Goal: Communication & Community: Answer question/provide support

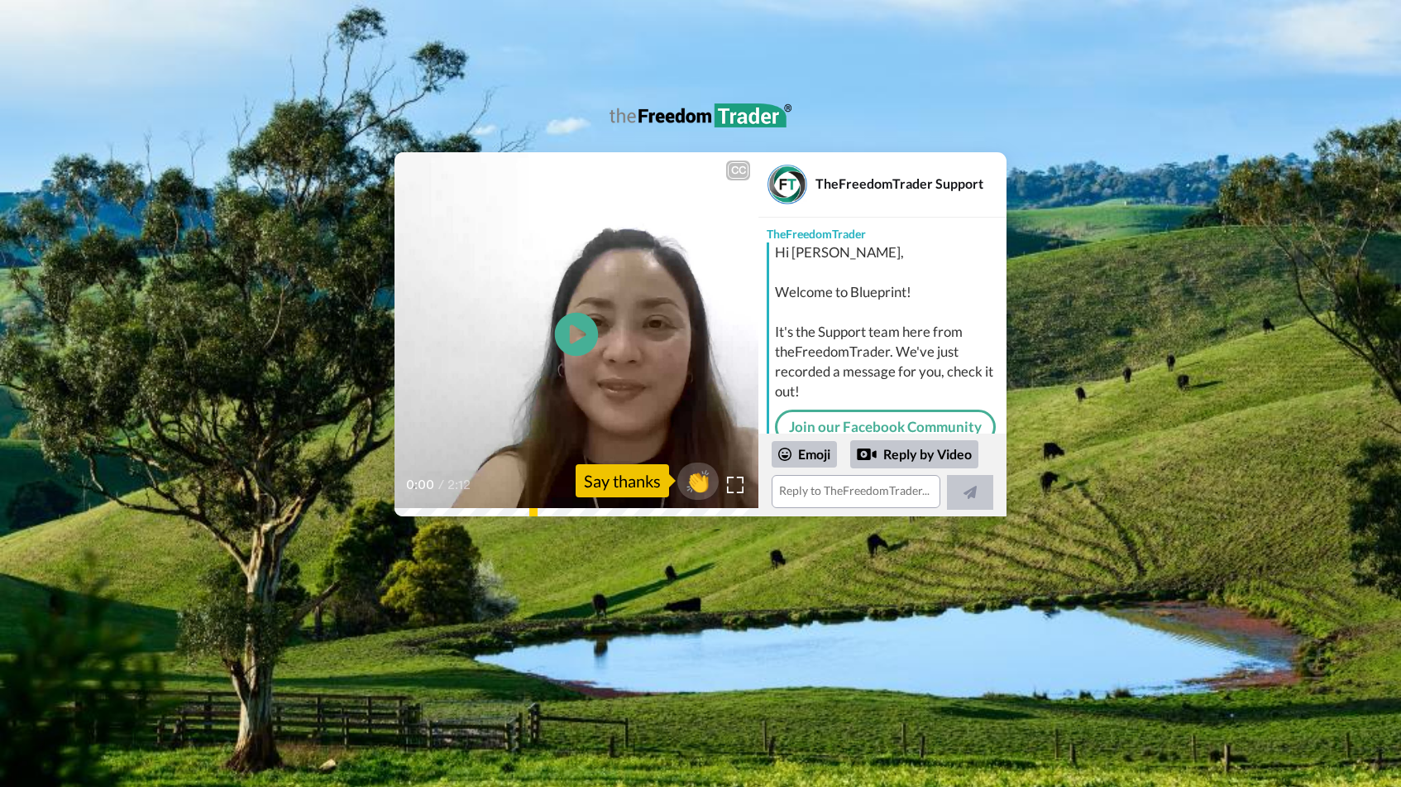
click at [581, 334] on icon "Play/Pause" at bounding box center [577, 334] width 44 height 79
click at [897, 456] on div "Reply by Video" at bounding box center [914, 454] width 128 height 28
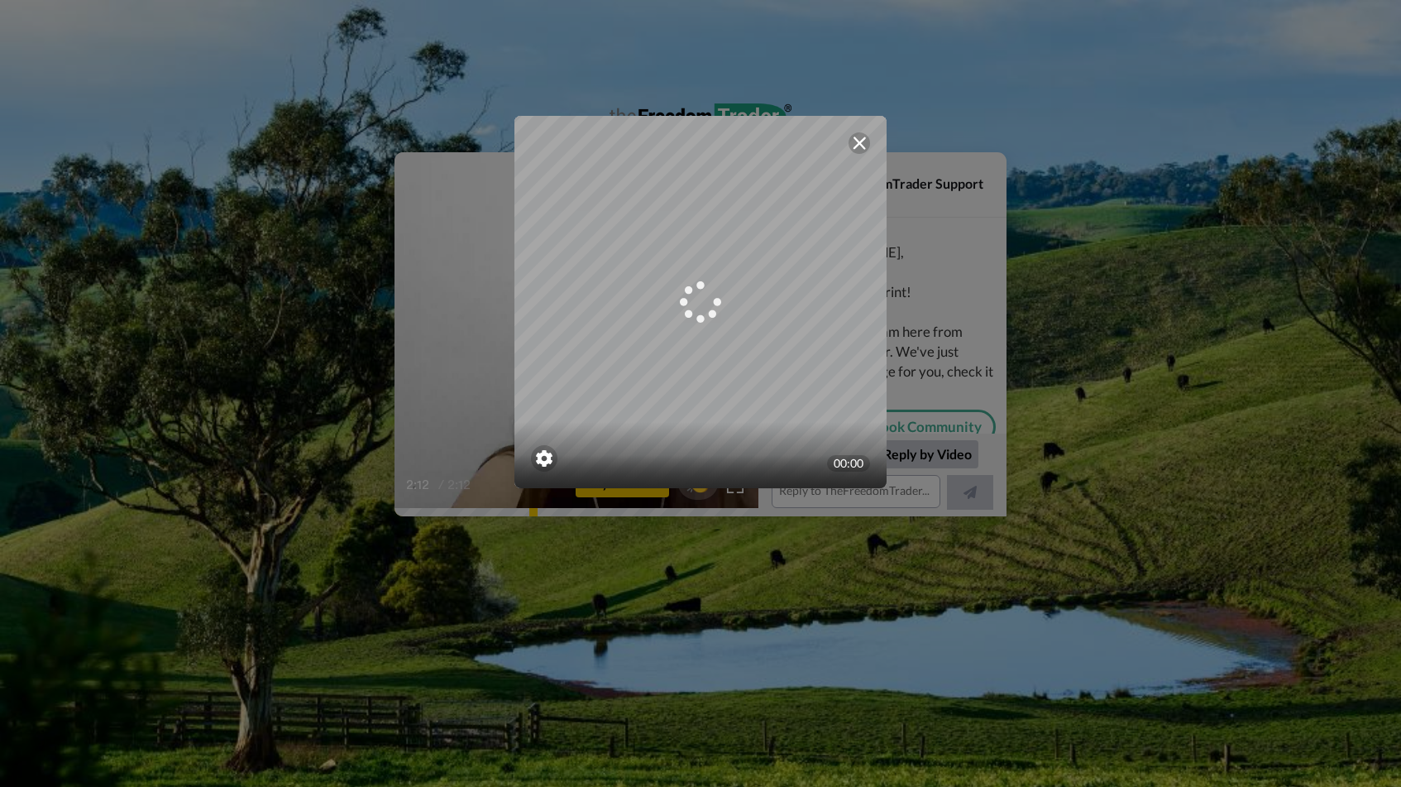
click at [857, 141] on img at bounding box center [859, 142] width 13 height 13
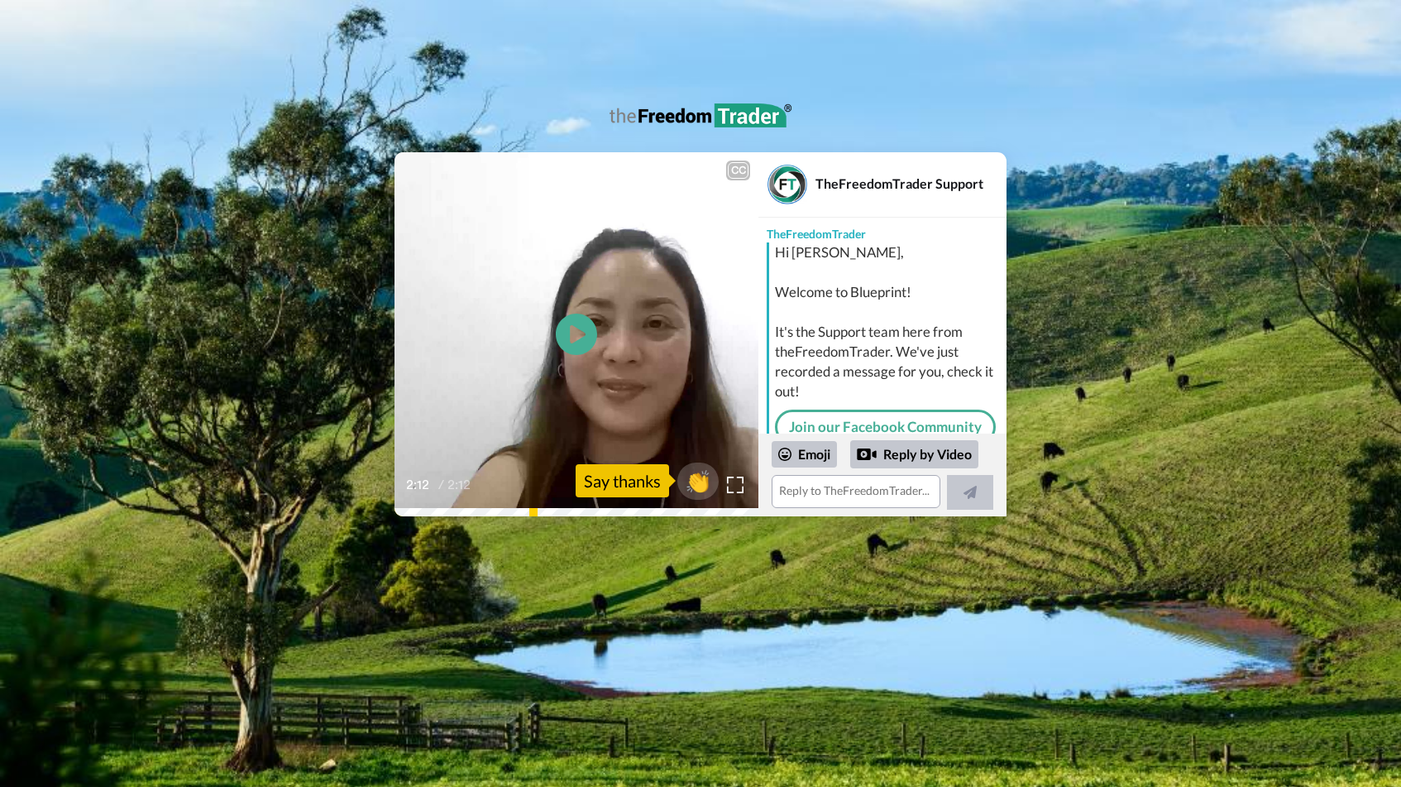
click at [392, 513] on div "CC Play/Pause 2:12 / 2:12 👏 Say thanks TheFreedomTrader Support TheFreedomTrade…" at bounding box center [700, 334] width 1401 height 364
click at [829, 494] on textarea at bounding box center [856, 491] width 169 height 33
click at [937, 427] on div "Reply by Video" at bounding box center [914, 430] width 128 height 28
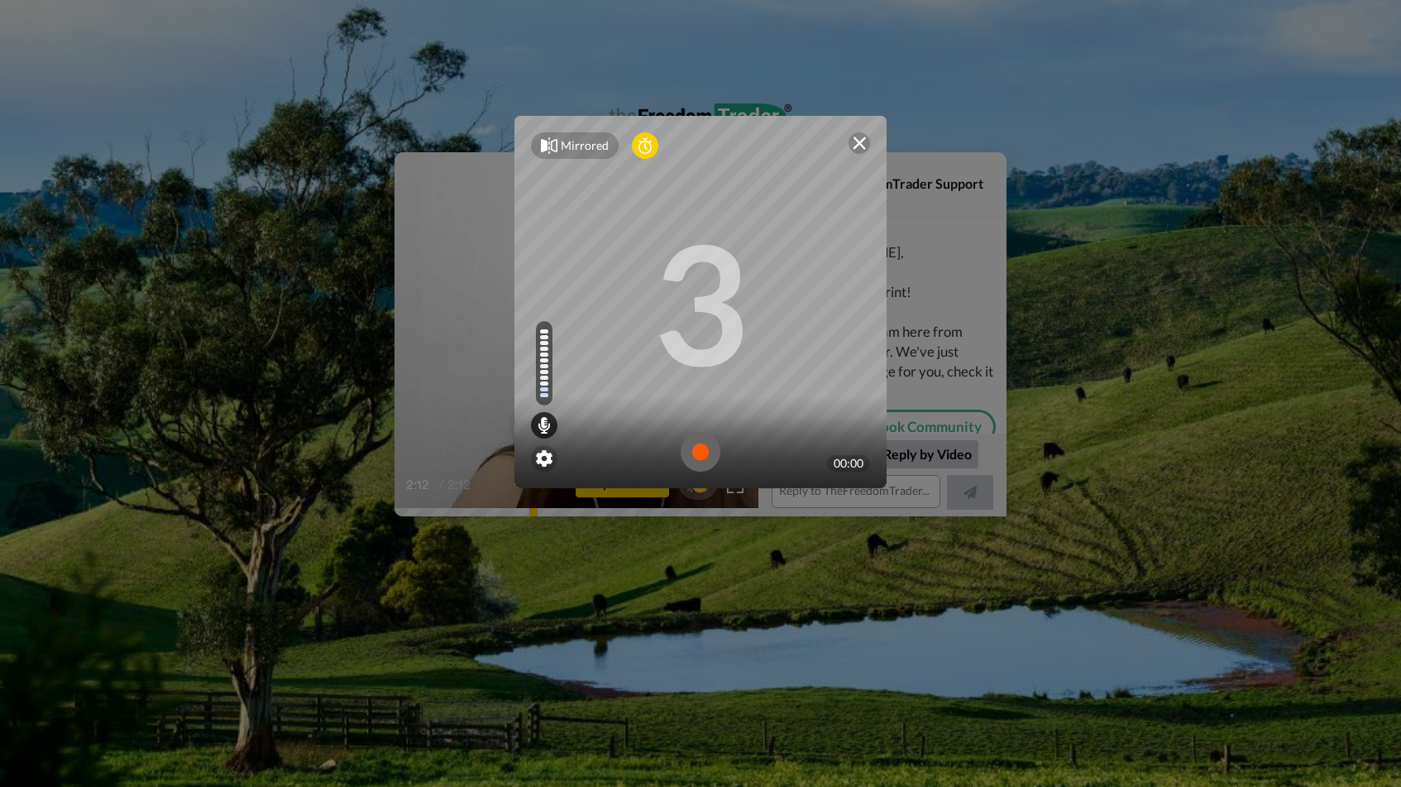
click at [704, 450] on img at bounding box center [701, 452] width 40 height 40
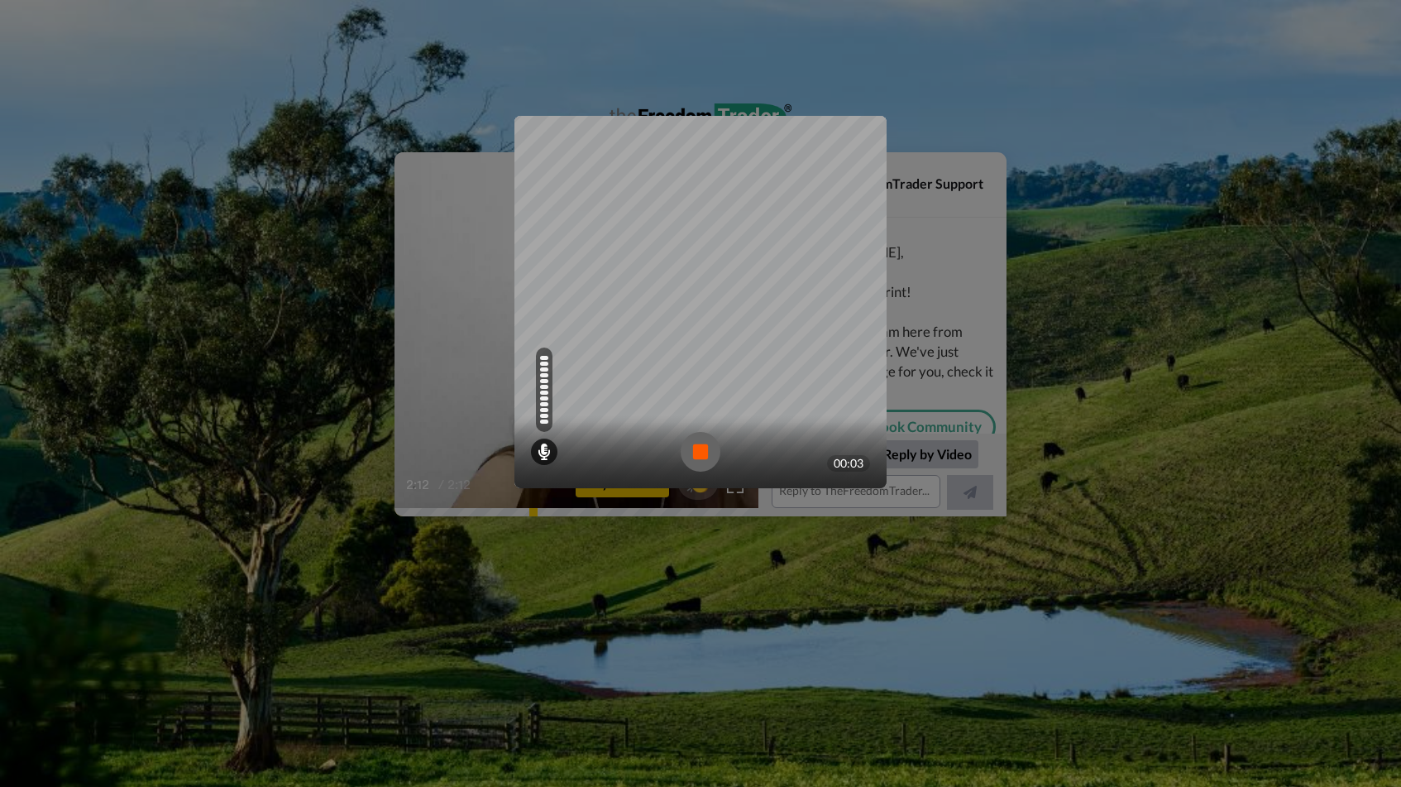
click at [769, 70] on div "Mirrored Redo 3 00:03" at bounding box center [700, 393] width 1401 height 787
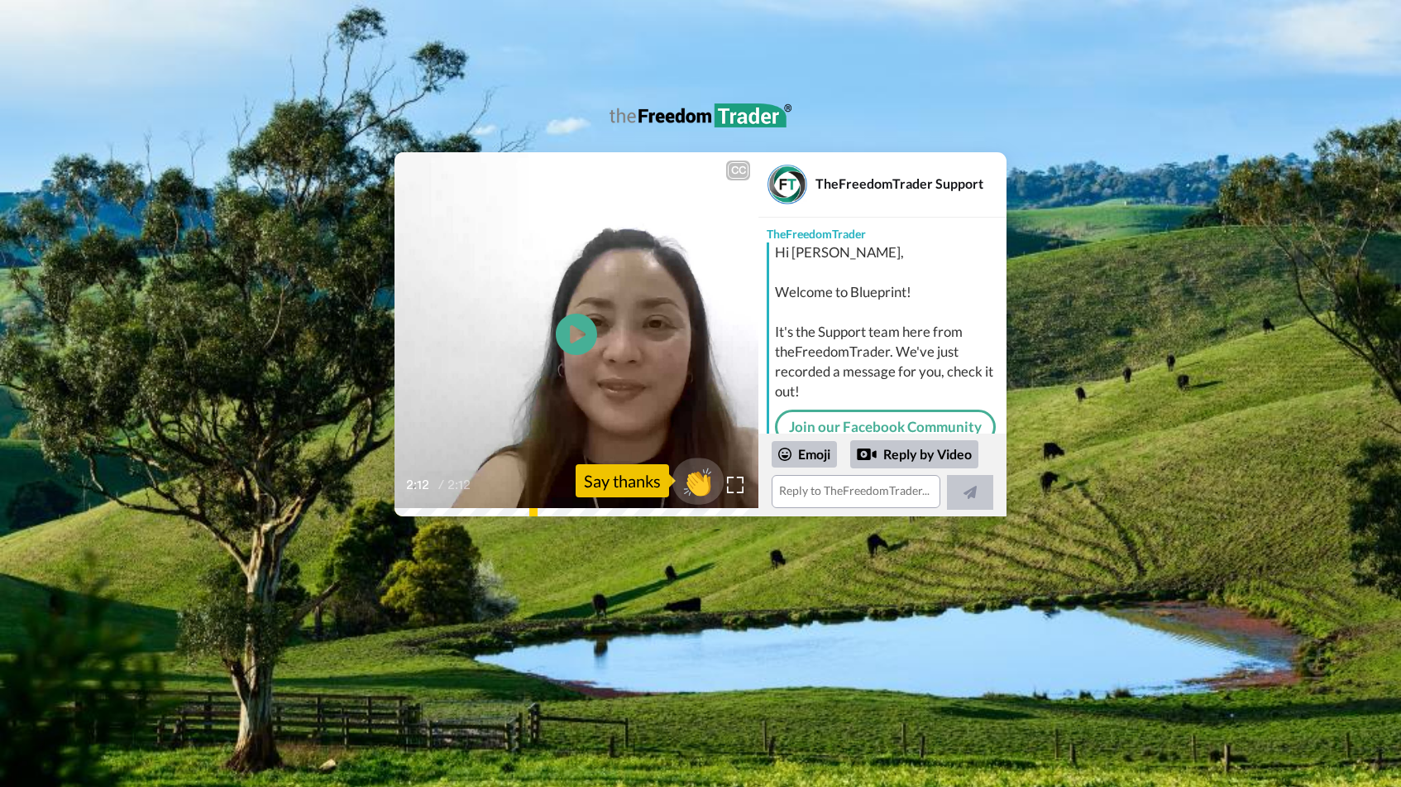
click at [704, 481] on span "👏" at bounding box center [699, 480] width 52 height 33
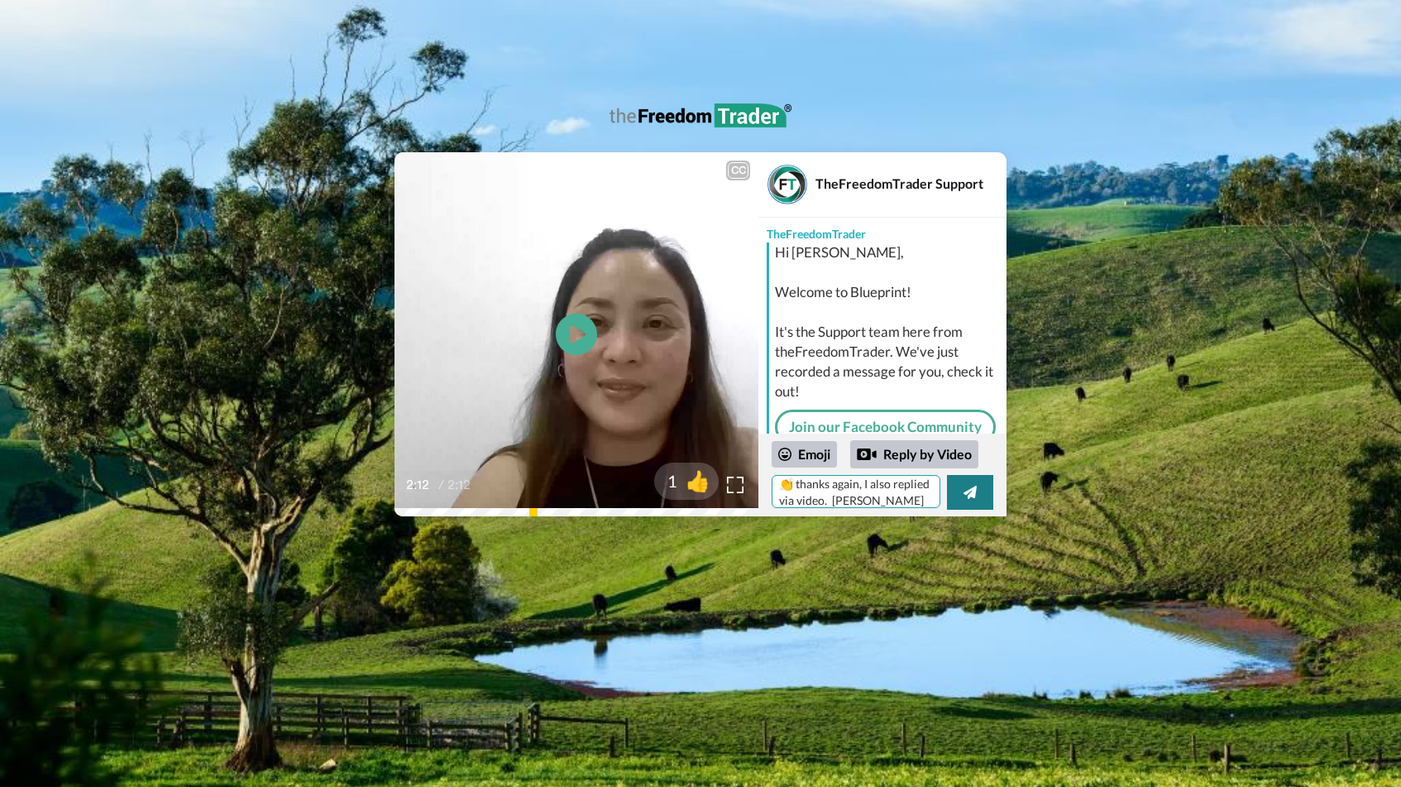
type textarea "👏 thanks again, I also replied via video. [PERSON_NAME]"
click at [968, 488] on icon at bounding box center [970, 492] width 13 height 17
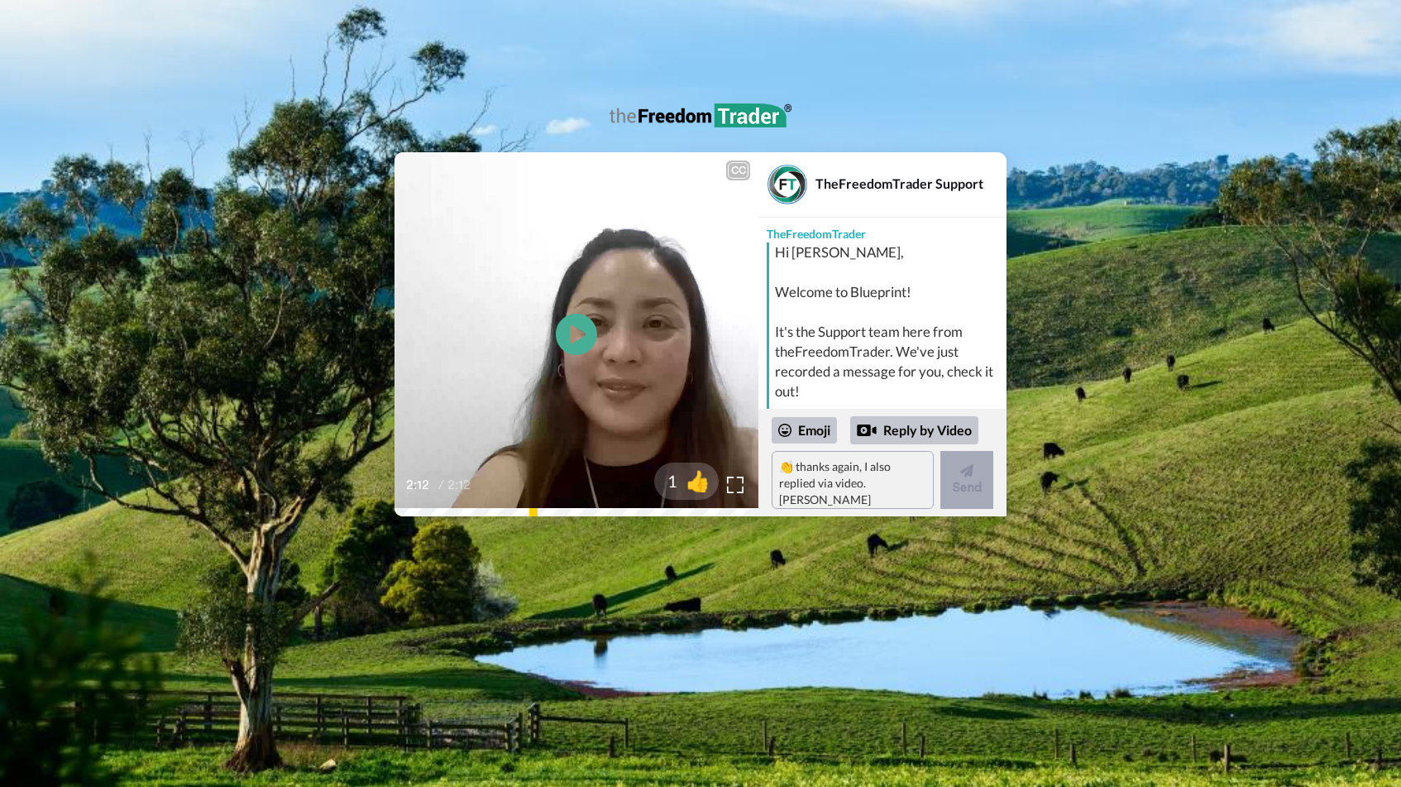
scroll to position [154, 0]
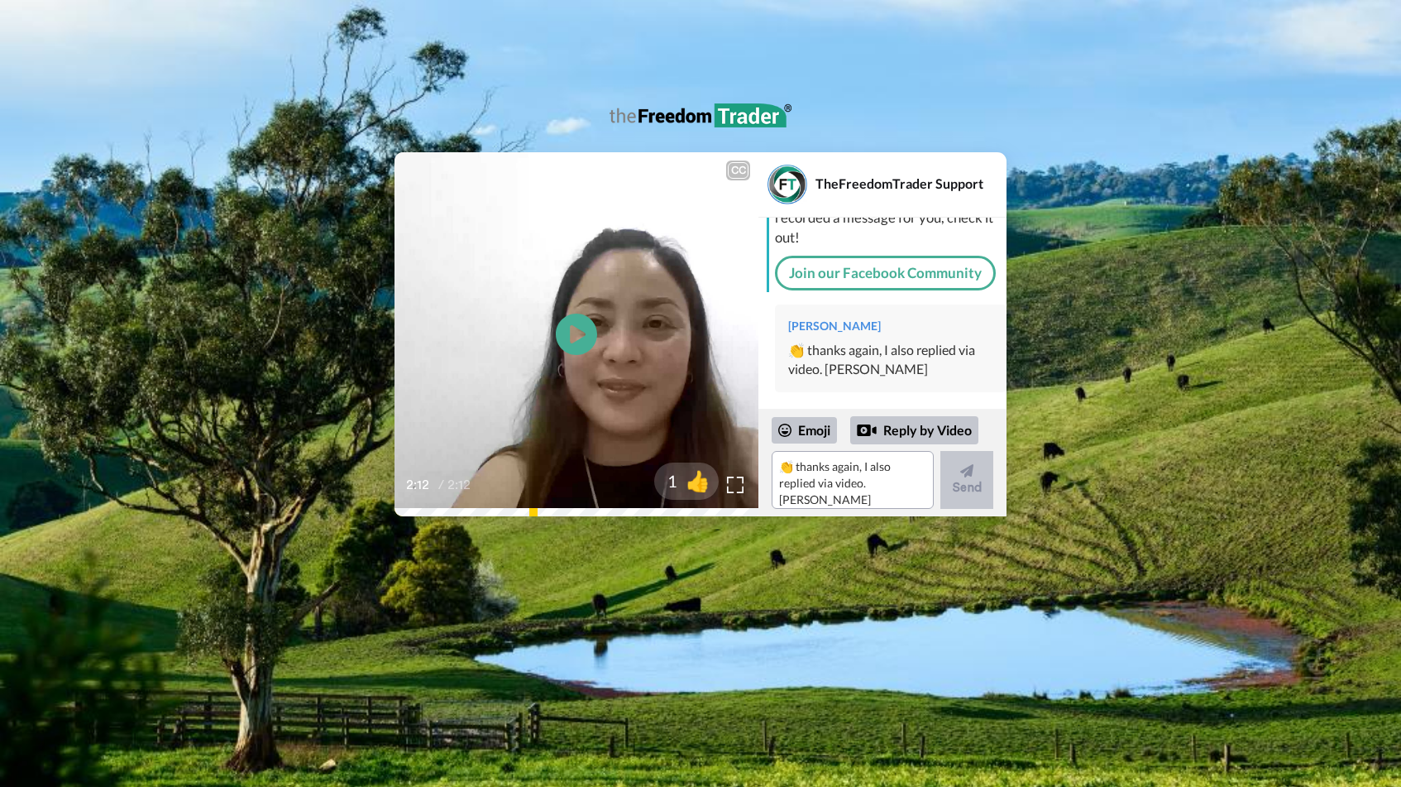
click at [303, 414] on div "CC Play/Pause 2:12 / 2:12 1 👍 TheFreedomTrader Support TheFreedomTrader Hi [PER…" at bounding box center [700, 334] width 1401 height 364
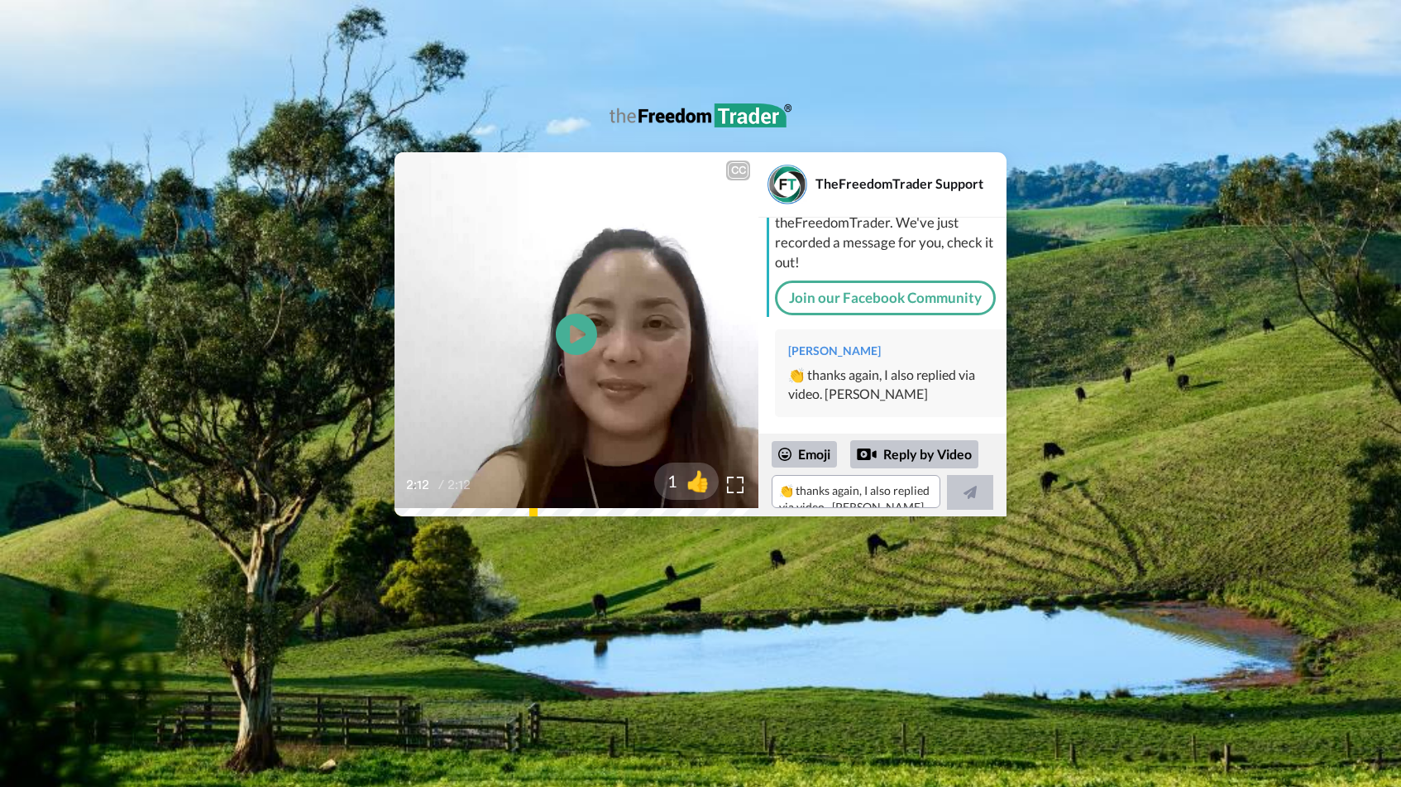
scroll to position [129, 0]
